Goal: Information Seeking & Learning: Understand process/instructions

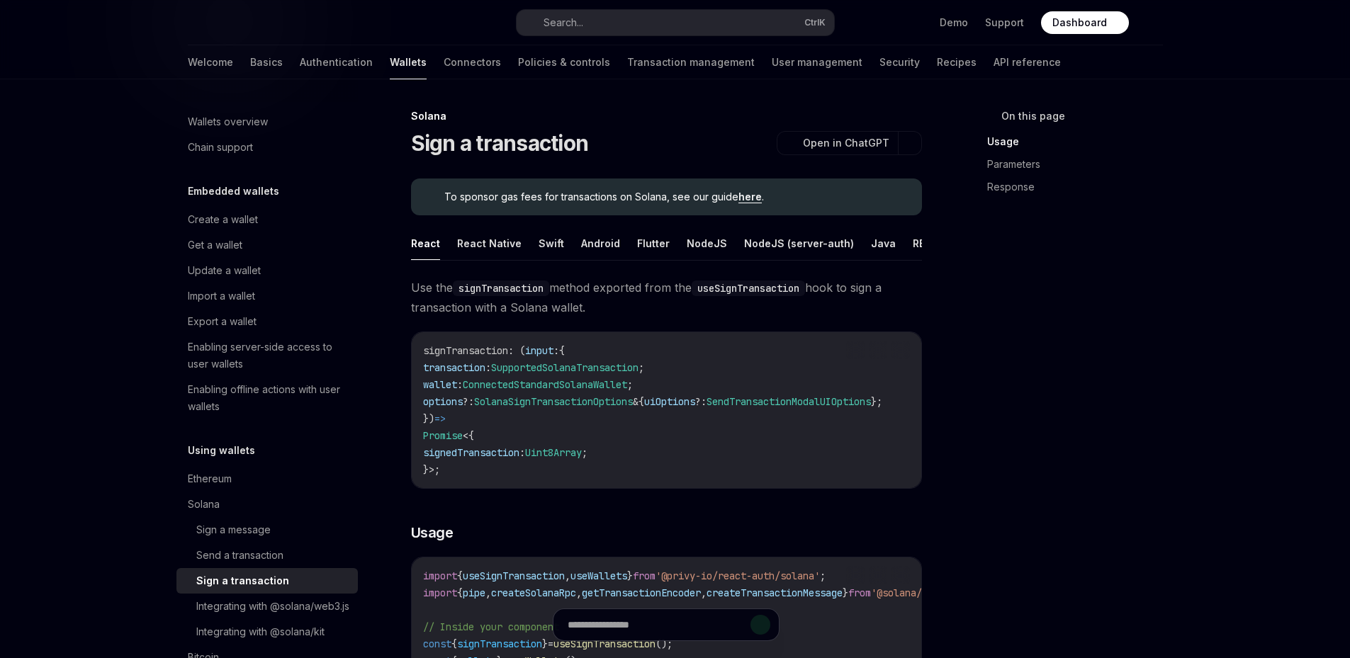
scroll to position [614, 0]
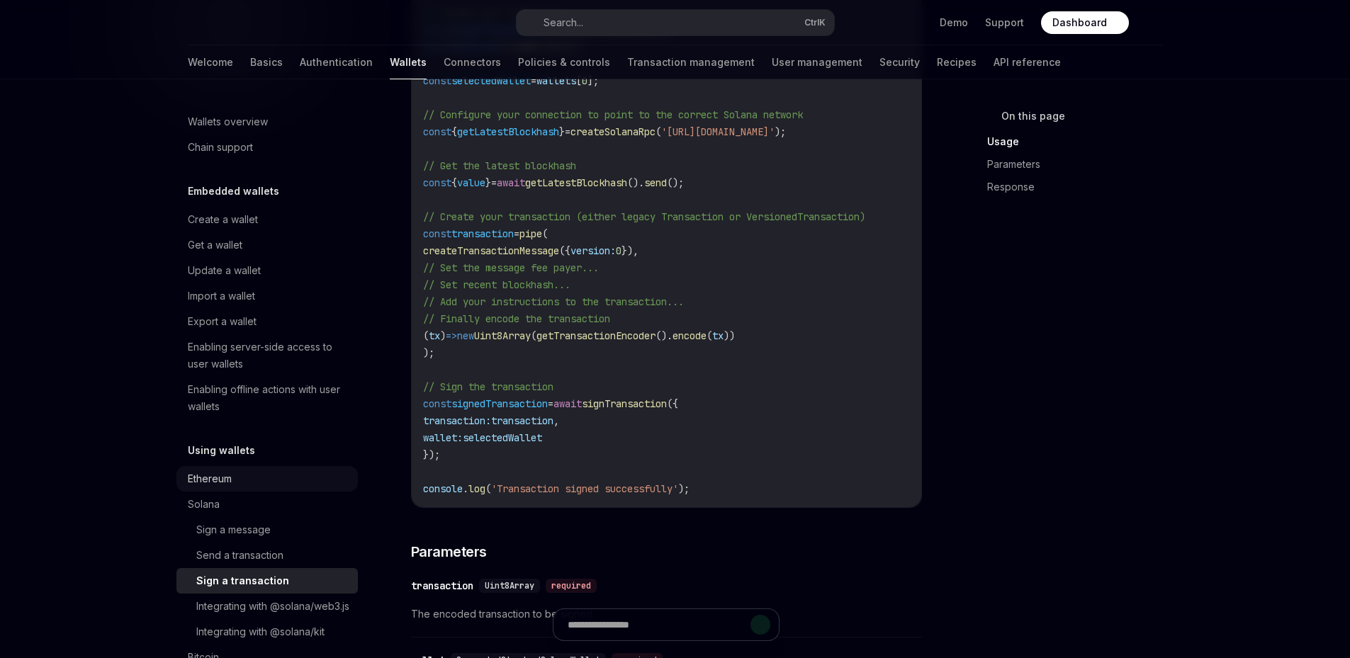
type textarea "*"
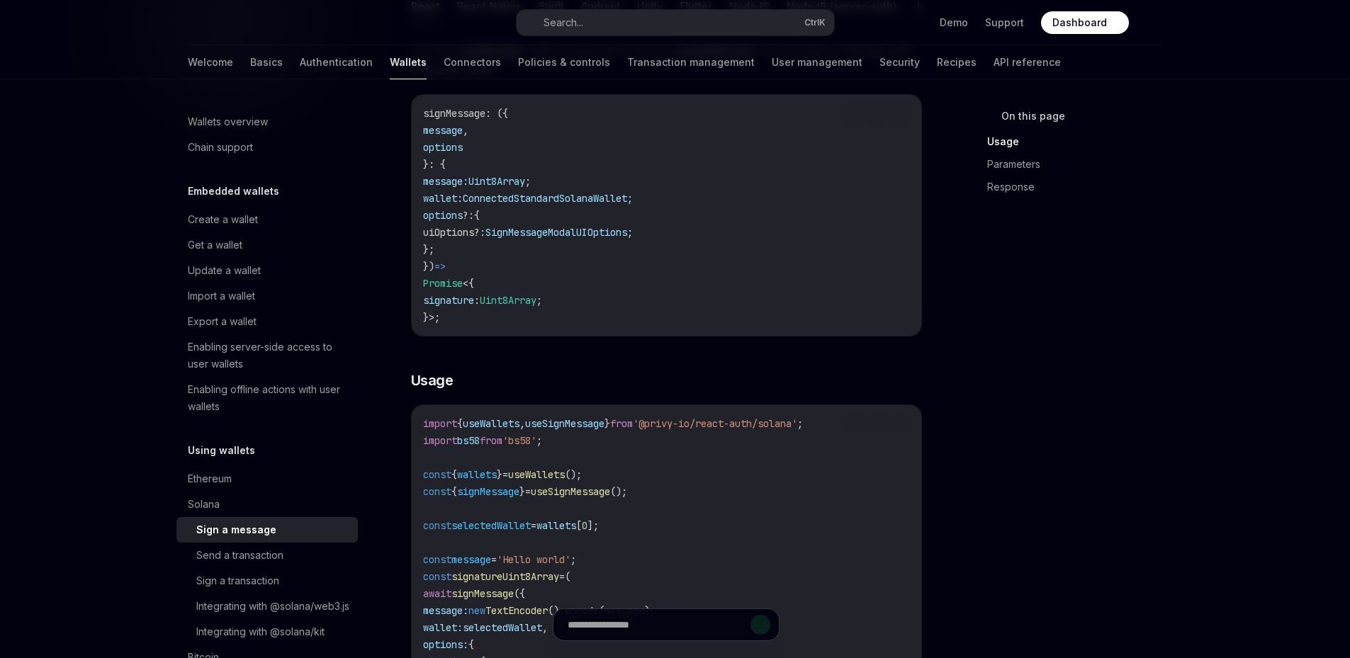
scroll to position [378, 0]
